Goal: Information Seeking & Learning: Learn about a topic

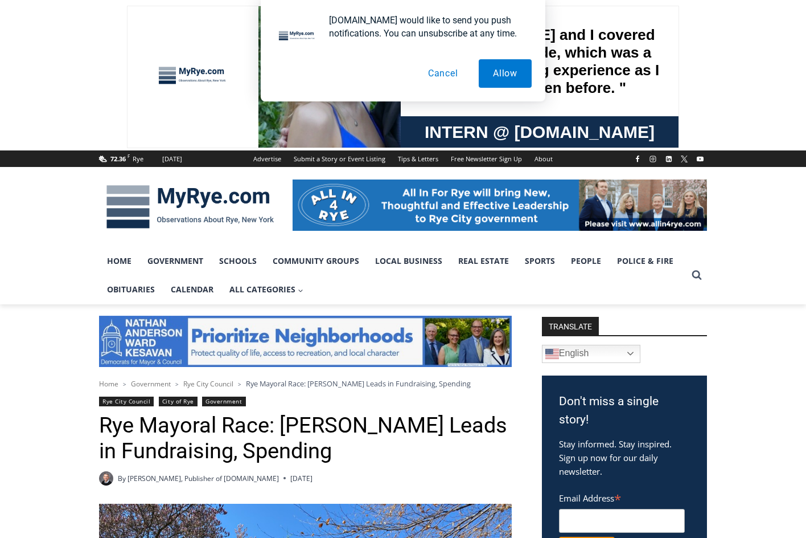
scroll to position [285, 0]
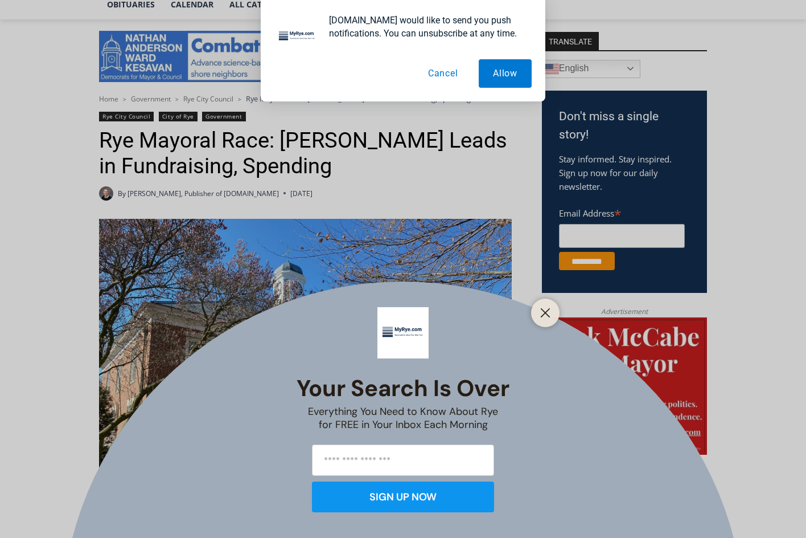
click at [537, 318] on div at bounding box center [545, 312] width 28 height 28
click at [539, 311] on button "Close" at bounding box center [546, 313] width 16 height 16
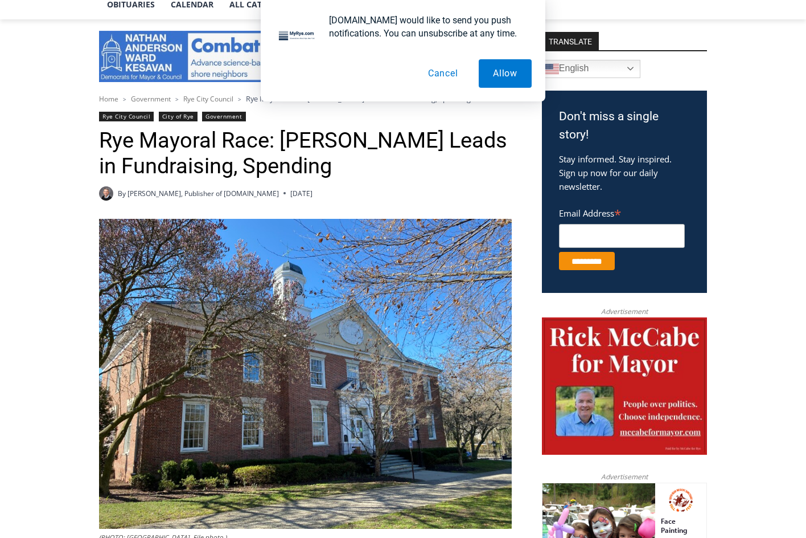
click at [448, 78] on button "Cancel" at bounding box center [443, 73] width 59 height 28
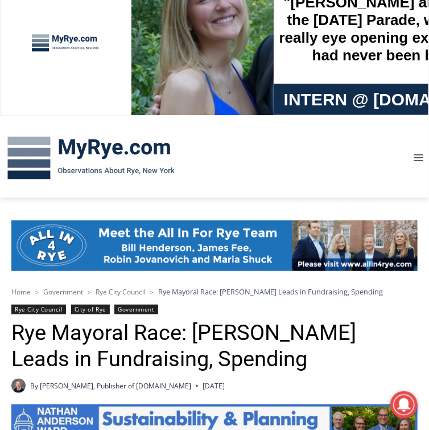
scroll to position [137, 0]
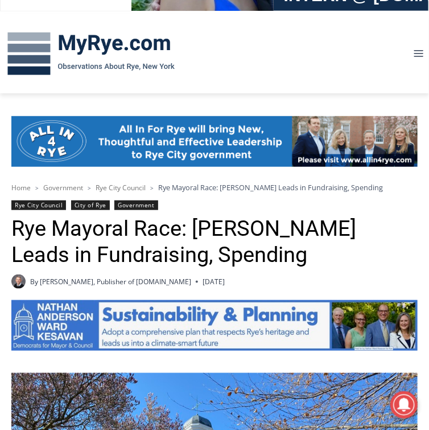
click at [115, 228] on h1 "Rye Mayoral Race: [PERSON_NAME] Leads in Fundraising, Spending" at bounding box center [214, 242] width 407 height 52
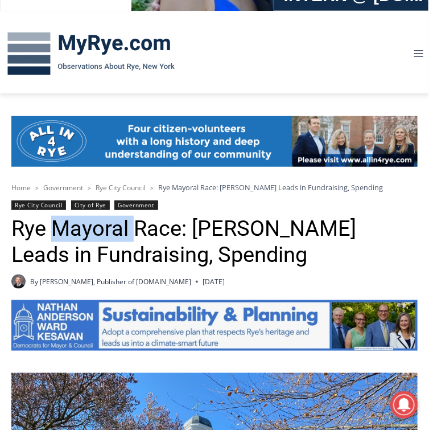
click at [115, 228] on h1 "Rye Mayoral Race: [PERSON_NAME] Leads in Fundraising, Spending" at bounding box center [214, 242] width 407 height 52
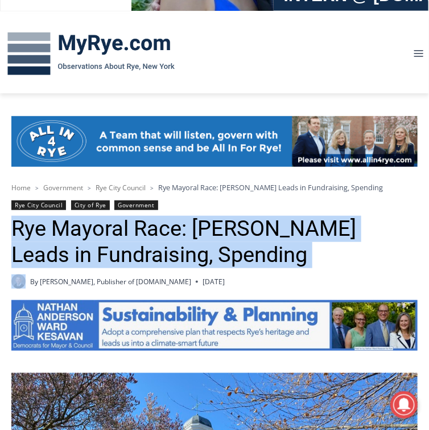
click at [115, 228] on h1 "Rye Mayoral Race: [PERSON_NAME] Leads in Fundraising, Spending" at bounding box center [214, 242] width 407 height 52
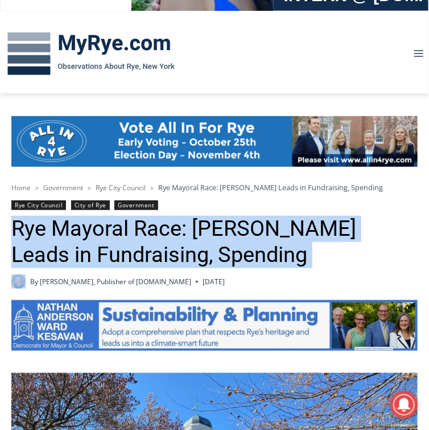
copy header "Rye Mayoral Race: [PERSON_NAME] Leads in Fundraising, Spending"
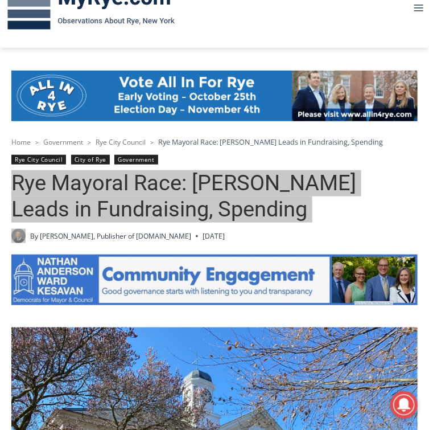
scroll to position [182, 0]
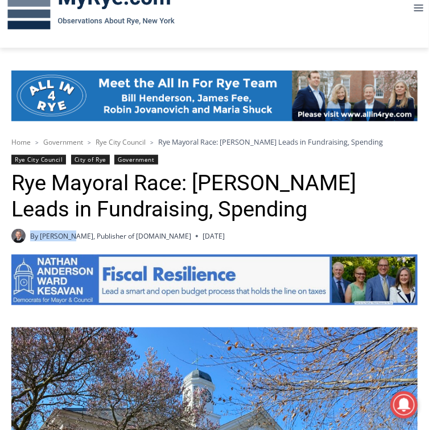
drag, startPoint x: 32, startPoint y: 237, endPoint x: 68, endPoint y: 237, distance: 36.5
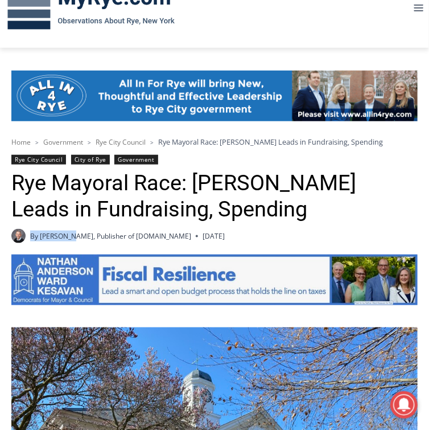
click at [68, 237] on span "By [PERSON_NAME], Publisher of [DOMAIN_NAME]" at bounding box center [106, 236] width 191 height 14
copy span "By [PERSON_NAME]"
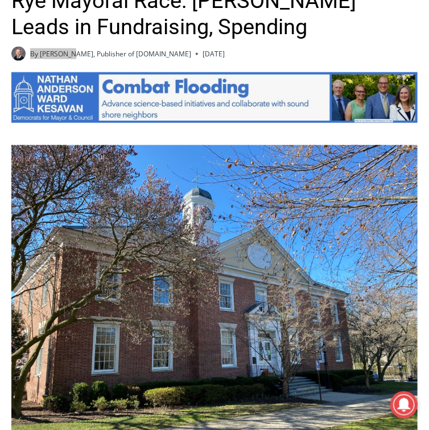
scroll to position [638, 0]
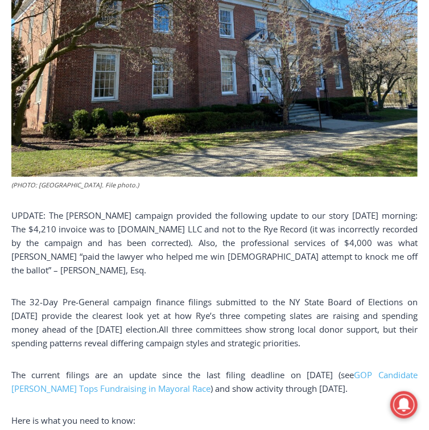
click at [14, 215] on p "UPDATE: The [PERSON_NAME] campaign provided the following update to our story […" at bounding box center [214, 242] width 407 height 68
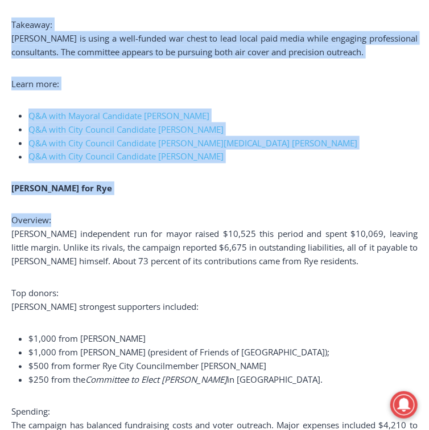
scroll to position [1458, 0]
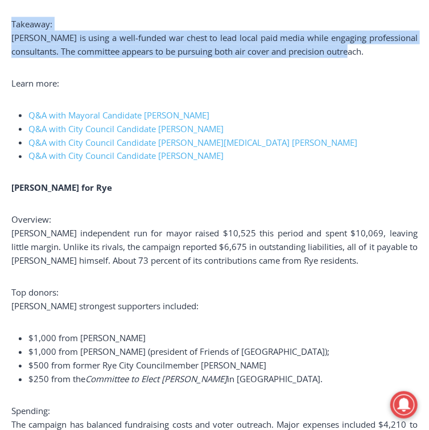
drag, startPoint x: 11, startPoint y: 215, endPoint x: 389, endPoint y: 49, distance: 412.4
click at [389, 49] on div "(PHOTO: [GEOGRAPHIC_DATA]. File photo.) UPDATE: The [PERSON_NAME] campaign prov…" at bounding box center [214, 408] width 407 height 2713
copy div "LOREMI: Dol SiTame consecte adipisci eli seddoeius tempor in utl etdol Magnaal …"
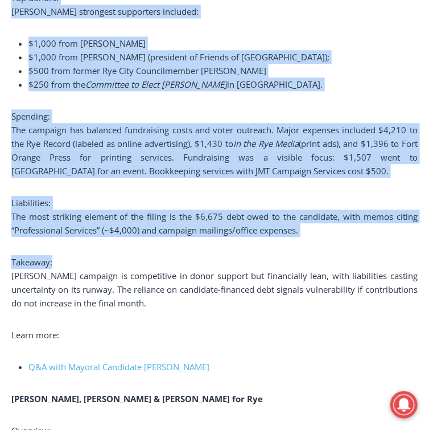
scroll to position [1823, 0]
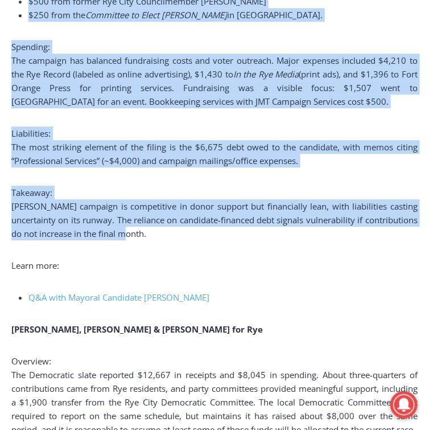
drag, startPoint x: 11, startPoint y: 232, endPoint x: 224, endPoint y: 240, distance: 213.7
copy div "LoRemi dol Sit Ametcons: Adip ElItse’d eiusmodtemp inc utl etdol magnaa $02,554…"
click at [114, 215] on span "[PERSON_NAME] campaign is competitive in donor support but financially lean, wi…" at bounding box center [214, 219] width 407 height 39
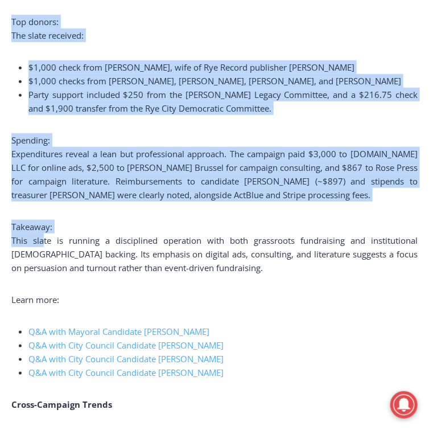
scroll to position [2278, 0]
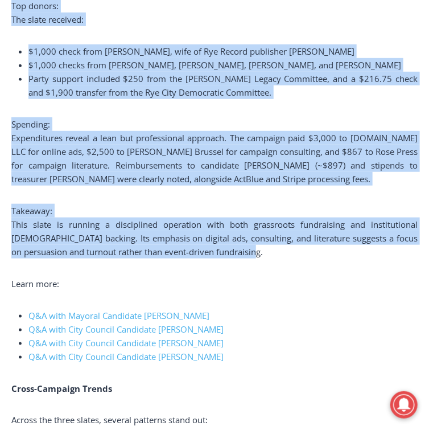
drag, startPoint x: 7, startPoint y: 196, endPoint x: 286, endPoint y: 267, distance: 288.6
copy div "[PERSON_NAME], [PERSON_NAME] & [PERSON_NAME] for Rye Overview: The Democratic s…"
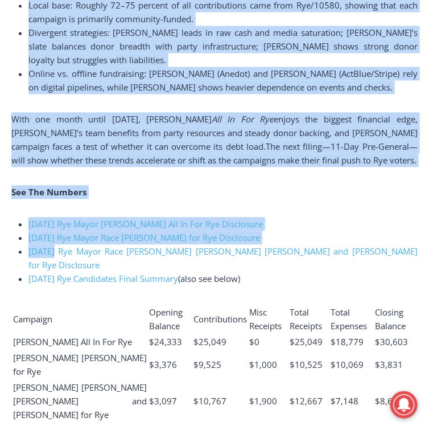
scroll to position [2734, 0]
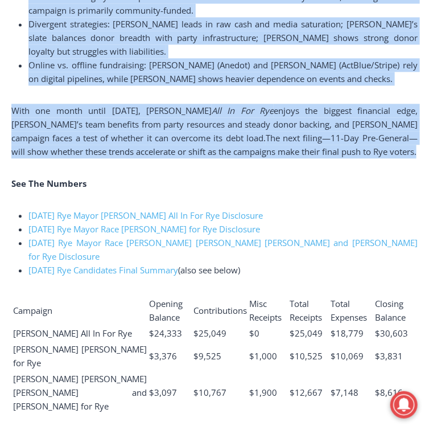
drag, startPoint x: 10, startPoint y: 216, endPoint x: 411, endPoint y: 160, distance: 404.9
click at [411, 160] on div "Home > Government > Rye City Council > Rye Mayoral Race: [PERSON_NAME] Leads in…" at bounding box center [214, 283] width 429 height 5574
copy div "Cross-Campaign Trends Across the three slates, several patterns stand out: Loca…"
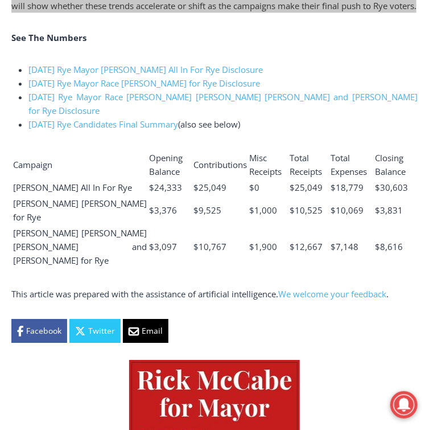
scroll to position [2870, 0]
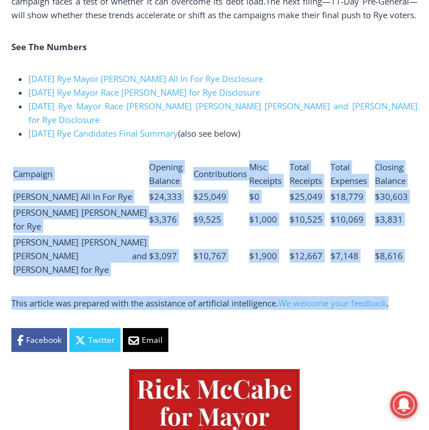
drag, startPoint x: 11, startPoint y: 170, endPoint x: 410, endPoint y: 268, distance: 410.5
copy div "Campaign Opening Balance Contributions Misc Receipts Total Receipts Total Expen…"
click at [63, 52] on b "See The Numbers" at bounding box center [48, 46] width 75 height 11
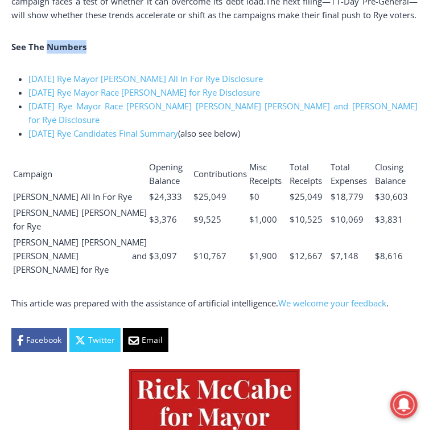
click at [63, 52] on b "See The Numbers" at bounding box center [48, 46] width 75 height 11
copy div "See The Numbers"
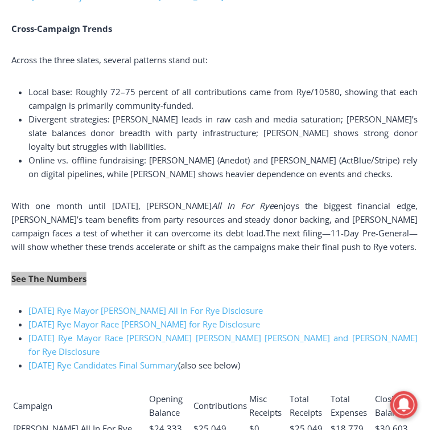
scroll to position [2552, 0]
